Goal: Information Seeking & Learning: Learn about a topic

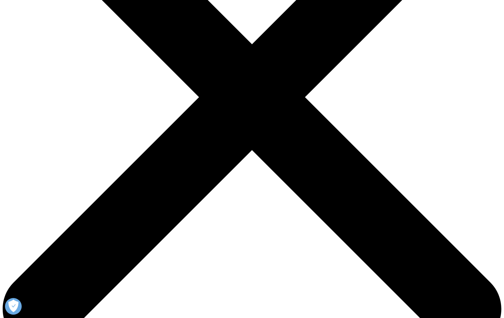
scroll to position [167, 0]
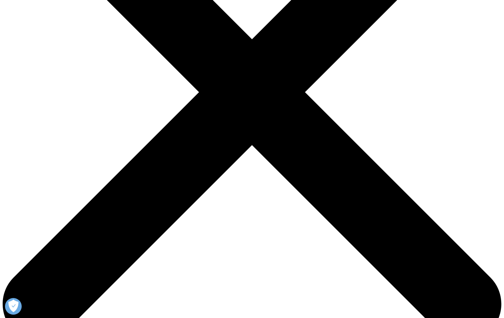
drag, startPoint x: 120, startPoint y: 151, endPoint x: 397, endPoint y: 200, distance: 280.7
drag, startPoint x: 120, startPoint y: 150, endPoint x: 381, endPoint y: 203, distance: 266.7
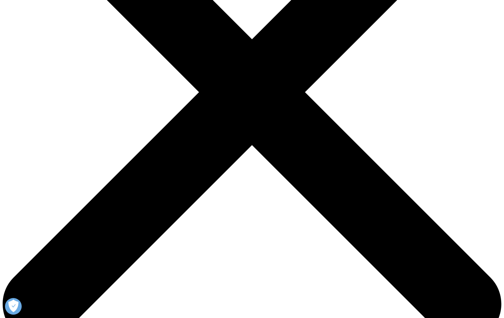
drag, startPoint x: 124, startPoint y: 213, endPoint x: 331, endPoint y: 248, distance: 210.5
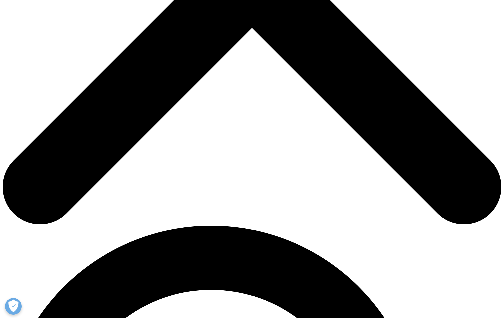
scroll to position [300, 0]
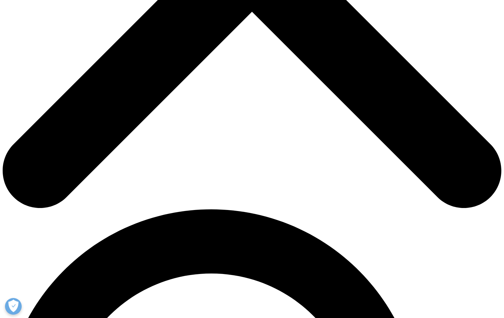
drag, startPoint x: 121, startPoint y: 123, endPoint x: 239, endPoint y: 222, distance: 153.3
click at [239, 222] on p "Layered on top of this is the MFN Executive Order, which aims to align U.S. dru…" at bounding box center [252, 214] width 261 height 53
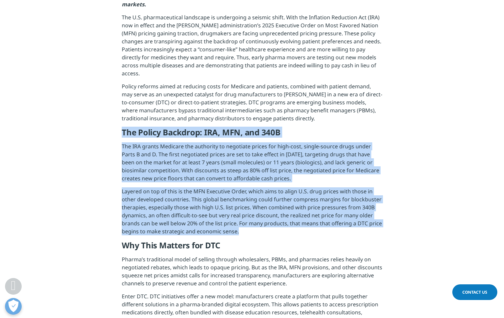
drag, startPoint x: 239, startPoint y: 223, endPoint x: 121, endPoint y: 125, distance: 153.3
drag, startPoint x: 122, startPoint y: 123, endPoint x: 240, endPoint y: 224, distance: 155.5
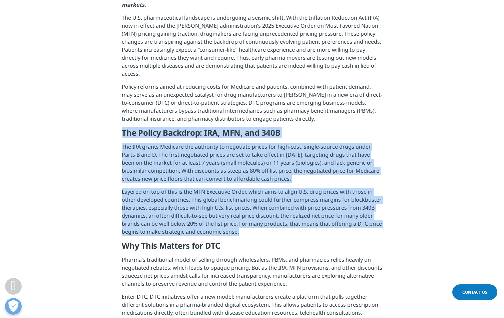
click at [240, 224] on p "Layered on top of this is the MFN Executive Order, which aims to align U.S. dru…" at bounding box center [252, 214] width 261 height 53
drag, startPoint x: 240, startPoint y: 224, endPoint x: 120, endPoint y: 123, distance: 157.0
drag, startPoint x: 122, startPoint y: 123, endPoint x: 244, endPoint y: 223, distance: 157.0
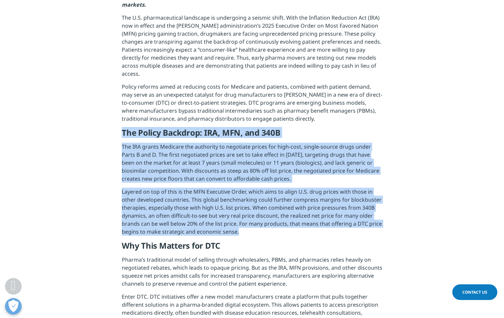
click at [244, 223] on p "Layered on top of this is the MFN Executive Order, which aims to align U.S. dru…" at bounding box center [252, 214] width 261 height 53
drag, startPoint x: 242, startPoint y: 223, endPoint x: 123, endPoint y: 126, distance: 153.7
click at [123, 128] on h5 "The Policy Backdrop: IRA, MFN, and 340B" at bounding box center [252, 135] width 261 height 15
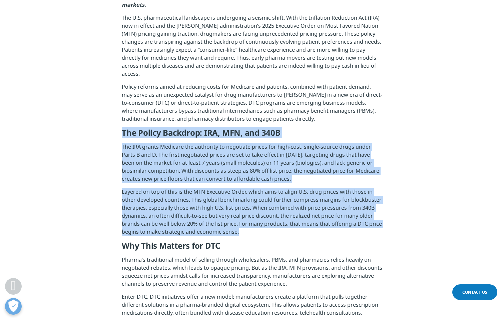
drag, startPoint x: 123, startPoint y: 124, endPoint x: 239, endPoint y: 225, distance: 153.5
click at [240, 226] on p "Layered on top of this is the MFN Executive Order, which aims to align U.S. dru…" at bounding box center [252, 214] width 261 height 53
drag, startPoint x: 239, startPoint y: 225, endPoint x: 123, endPoint y: 123, distance: 154.9
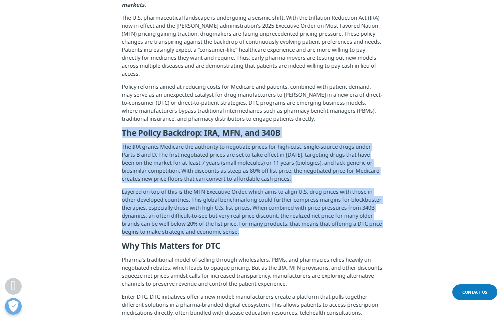
click at [123, 128] on h5 "The Policy Backdrop: IRA, MFN, and 340B" at bounding box center [252, 135] width 261 height 15
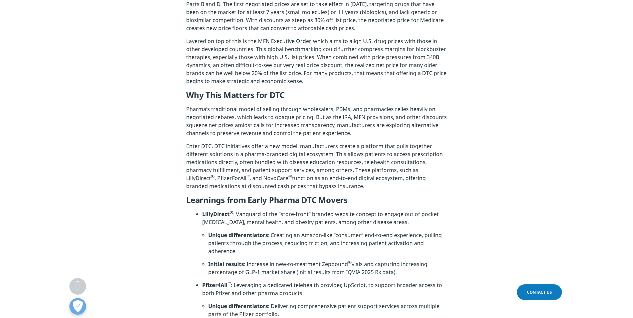
scroll to position [467, 0]
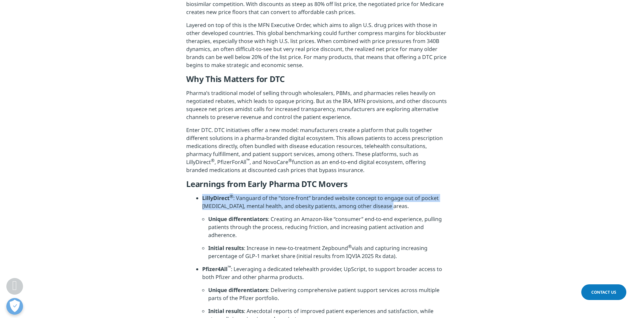
drag, startPoint x: 202, startPoint y: 195, endPoint x: 407, endPoint y: 209, distance: 204.7
click at [407, 209] on li "LillyDirect ® : Vanguard of the “store-front” branded website concept to engage…" at bounding box center [324, 204] width 245 height 21
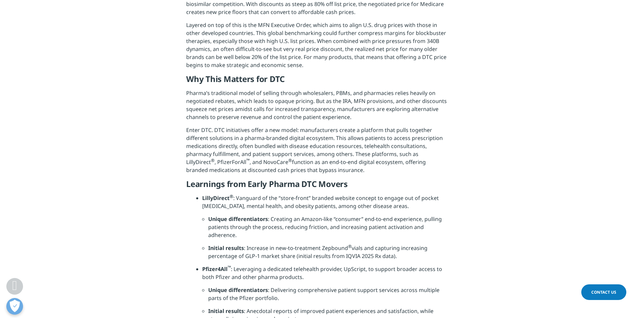
drag, startPoint x: 407, startPoint y: 209, endPoint x: 379, endPoint y: 227, distance: 32.9
click at [380, 227] on li "Unique differentiators : Creating an Amazon-like “consumer” end-to-end experien…" at bounding box center [327, 229] width 239 height 29
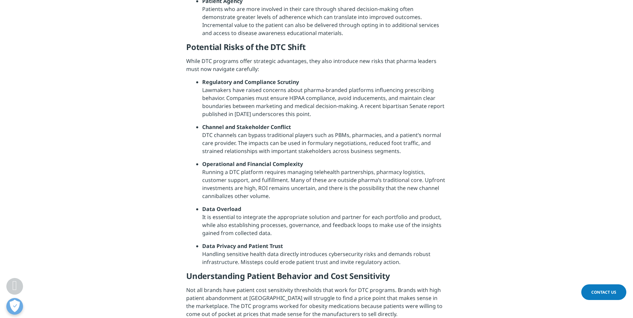
scroll to position [1235, 0]
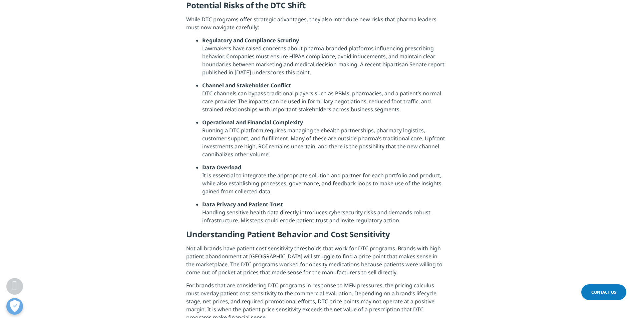
drag, startPoint x: 195, startPoint y: 209, endPoint x: 427, endPoint y: 226, distance: 231.9
click at [427, 226] on li "Data Privacy and Patient Trust Handling sensitive health data directly introduc…" at bounding box center [324, 215] width 245 height 29
click at [393, 220] on li "Data Privacy and Patient Trust Handling sensitive health data directly introduc…" at bounding box center [324, 215] width 245 height 29
drag, startPoint x: 393, startPoint y: 220, endPoint x: 401, endPoint y: 220, distance: 7.0
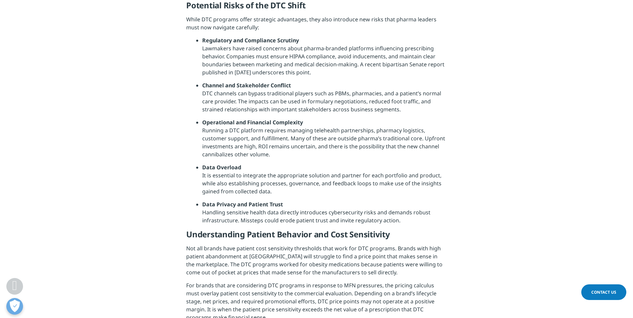
click at [401, 220] on li "Data Privacy and Patient Trust Handling sensitive health data directly introduc…" at bounding box center [324, 215] width 245 height 29
drag, startPoint x: 402, startPoint y: 220, endPoint x: 200, endPoint y: 209, distance: 201.9
click at [200, 209] on ul "Regulatory and Compliance Scrutiny Lawmakers have raised concerns about pharma-…" at bounding box center [321, 132] width 251 height 193
drag, startPoint x: 200, startPoint y: 208, endPoint x: 413, endPoint y: 228, distance: 213.2
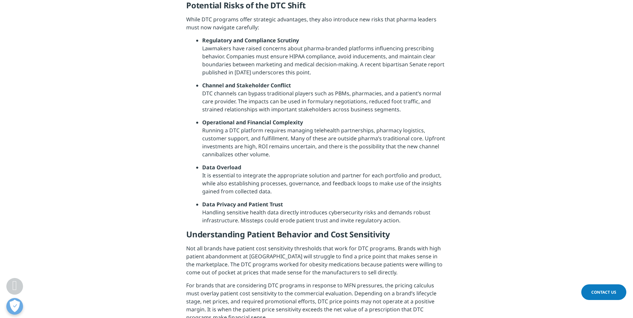
click at [413, 228] on ul "Regulatory and Compliance Scrutiny Lawmakers have raised concerns about pharma-…" at bounding box center [321, 132] width 251 height 193
click at [413, 228] on li "Data Privacy and Patient Trust Handling sensitive health data directly introduc…" at bounding box center [324, 215] width 245 height 29
click at [425, 260] on p "Not all brands have patient cost sensitivity thresholds that work for DTC progr…" at bounding box center [316, 263] width 261 height 37
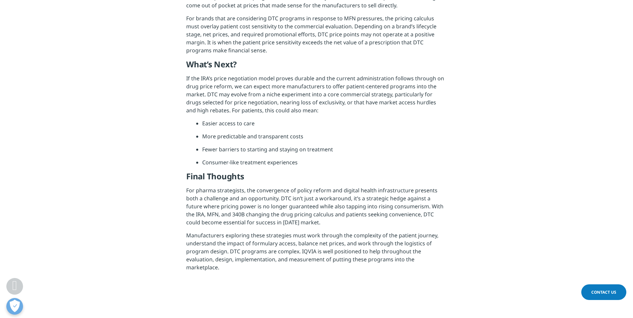
scroll to position [1502, 0]
drag, startPoint x: 185, startPoint y: 195, endPoint x: 326, endPoint y: 224, distance: 143.7
click at [325, 224] on p "For pharma strategists, the convergence of policy reform and digital health inf…" at bounding box center [316, 209] width 261 height 45
drag, startPoint x: 320, startPoint y: 225, endPoint x: 183, endPoint y: 195, distance: 140.3
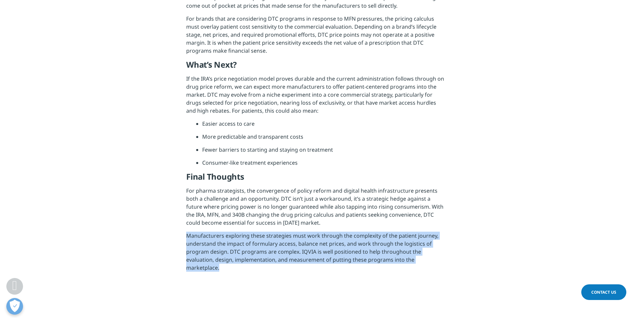
drag, startPoint x: 185, startPoint y: 238, endPoint x: 422, endPoint y: 271, distance: 239.5
click at [422, 271] on p "Manufacturers exploring these strategies must work through the complexity of th…" at bounding box center [316, 254] width 261 height 45
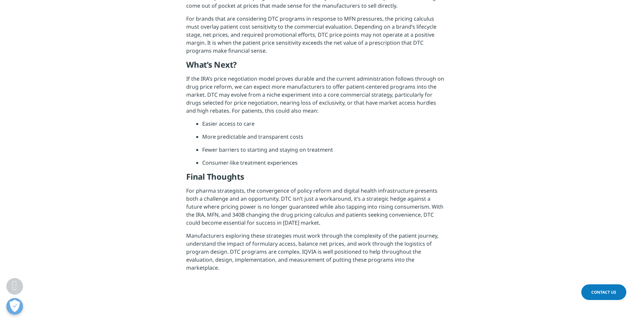
click at [389, 150] on li "Fewer barriers to starting and staying on treatment" at bounding box center [324, 152] width 245 height 13
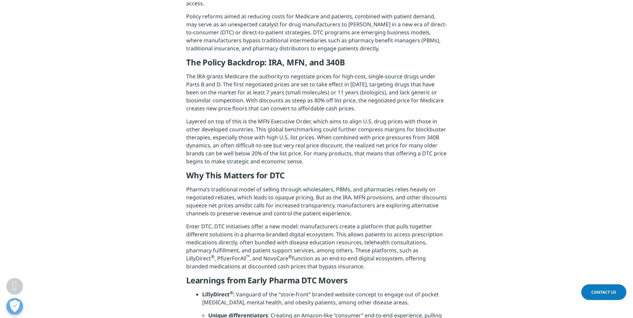
scroll to position [0, 0]
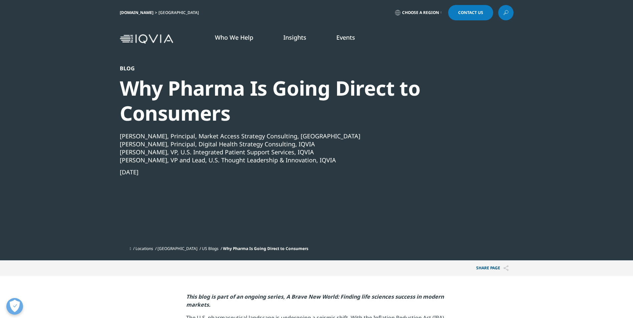
drag, startPoint x: 491, startPoint y: 265, endPoint x: 491, endPoint y: 59, distance: 205.6
